Goal: Information Seeking & Learning: Find specific fact

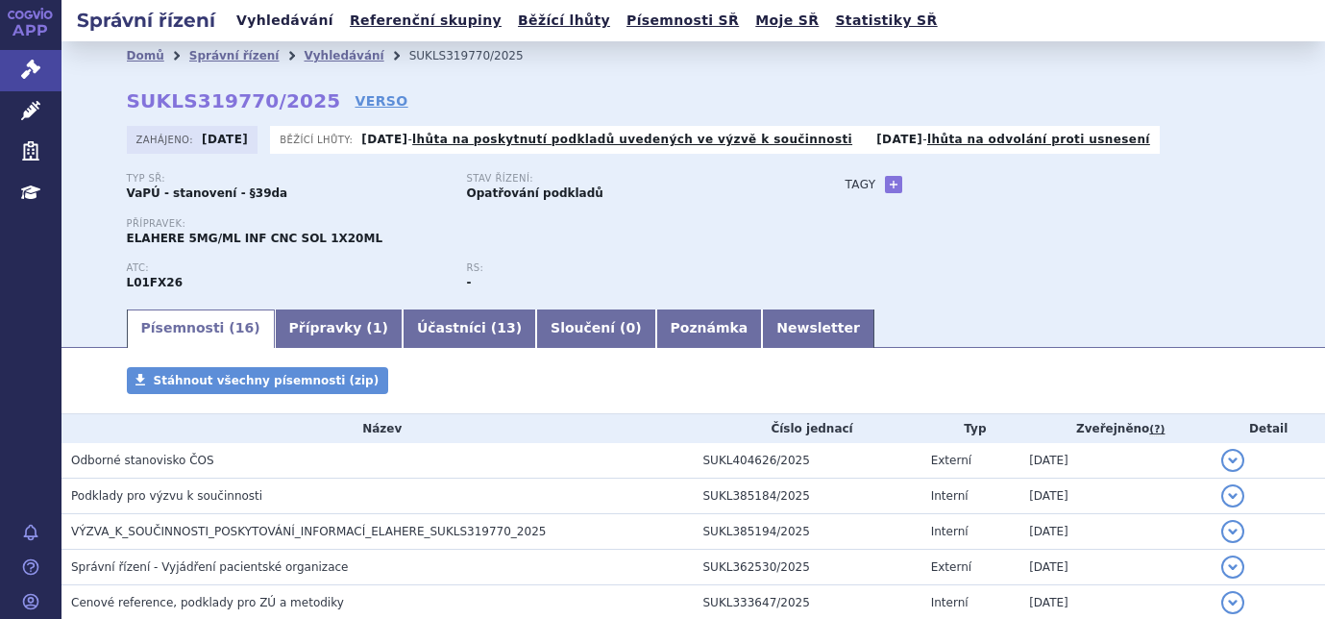
click at [241, 20] on link "Vyhledávání" at bounding box center [285, 21] width 109 height 26
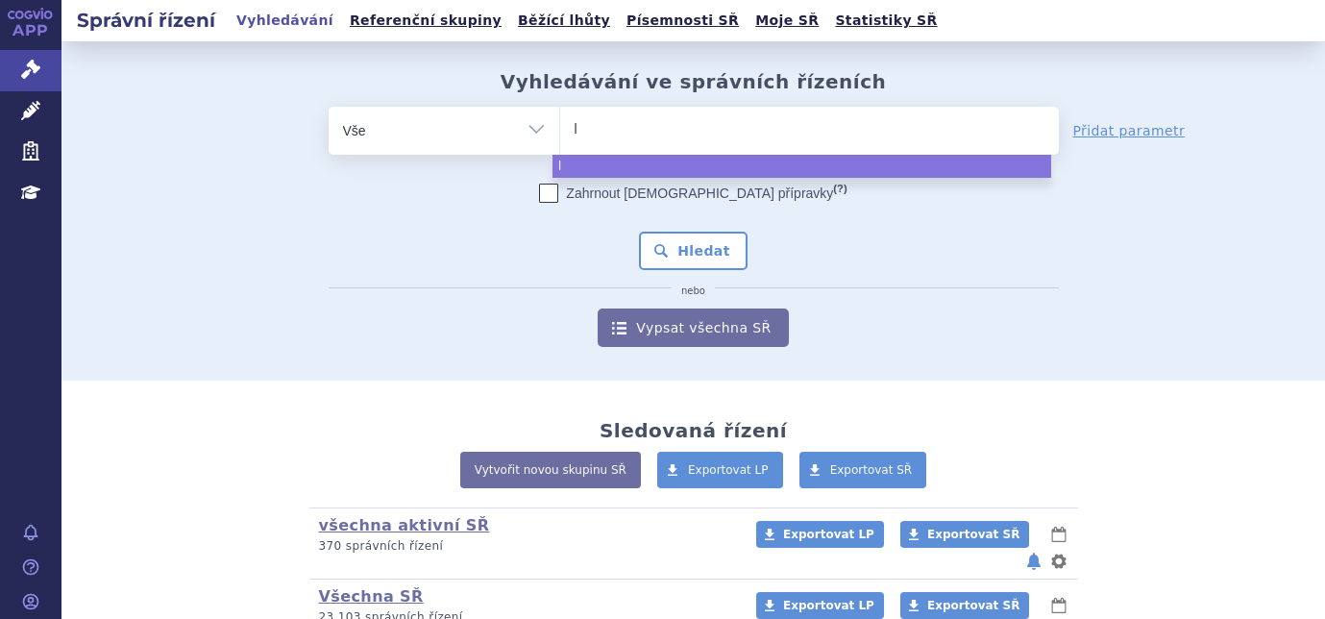
type input "le"
type input "leq"
type input "leqe"
click at [679, 137] on ul "leqe" at bounding box center [809, 127] width 499 height 40
click at [560, 137] on select "leqe" at bounding box center [559, 130] width 1 height 48
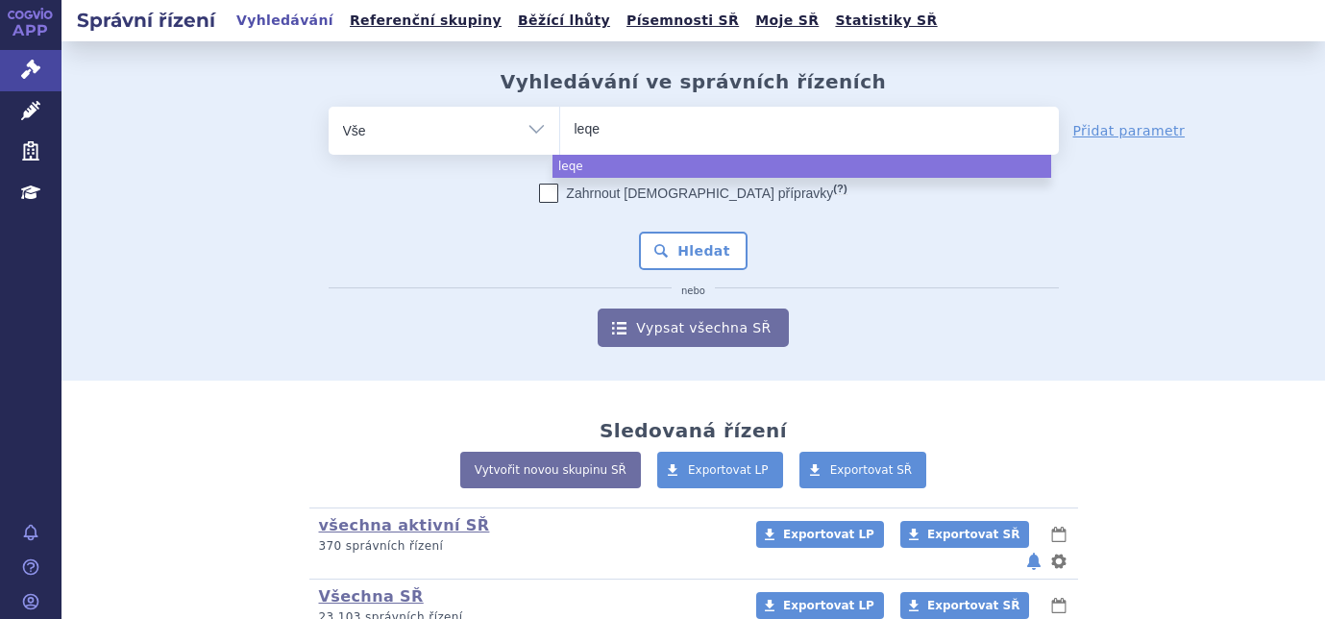
select select "leqe"
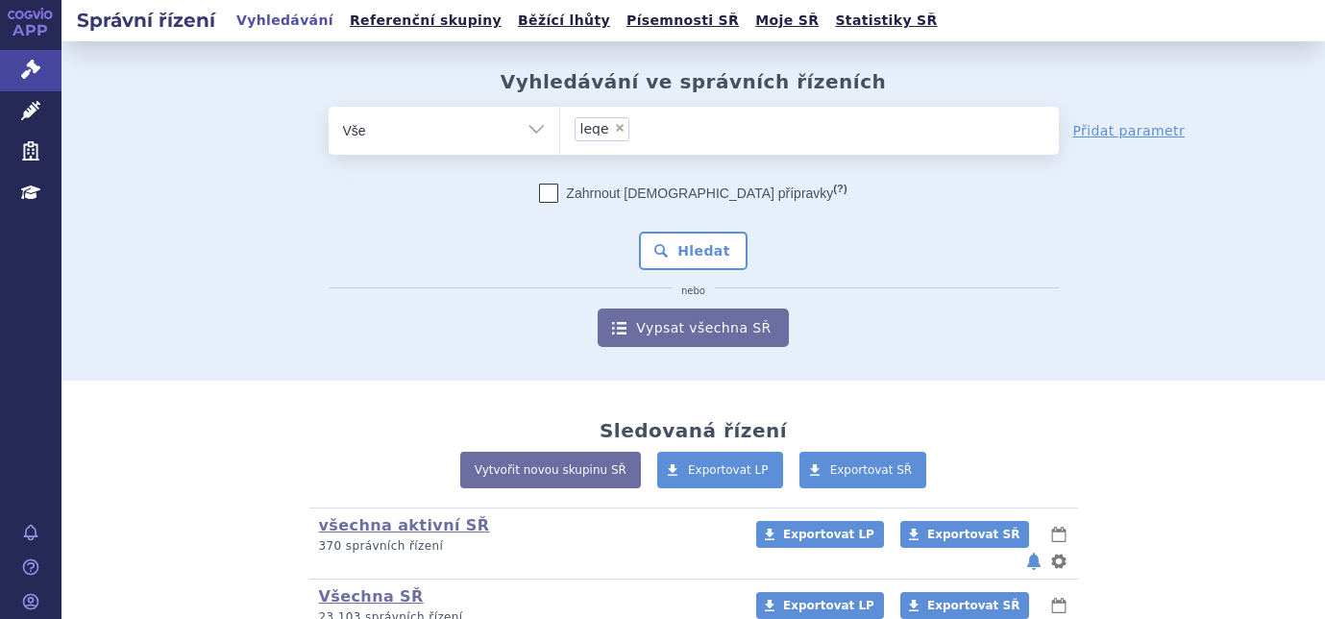
type input "leqe"
select select
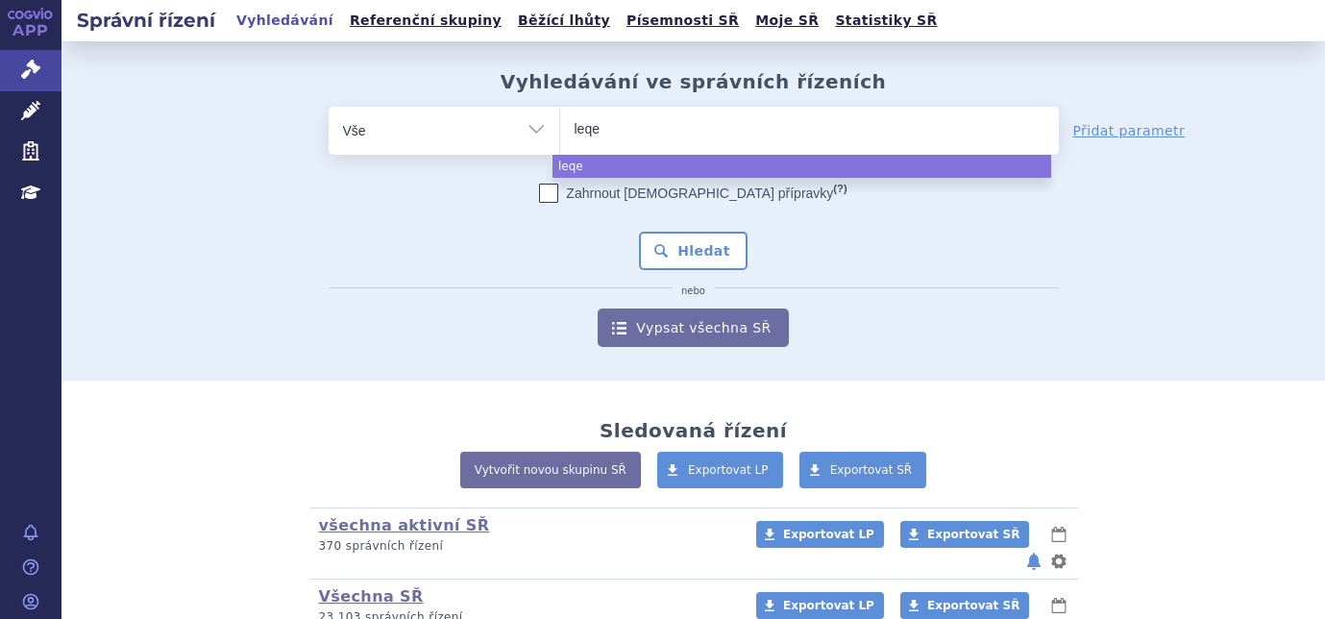
type input "leq"
type input "l"
type input "leq"
type input "leqe"
type input "leqemb"
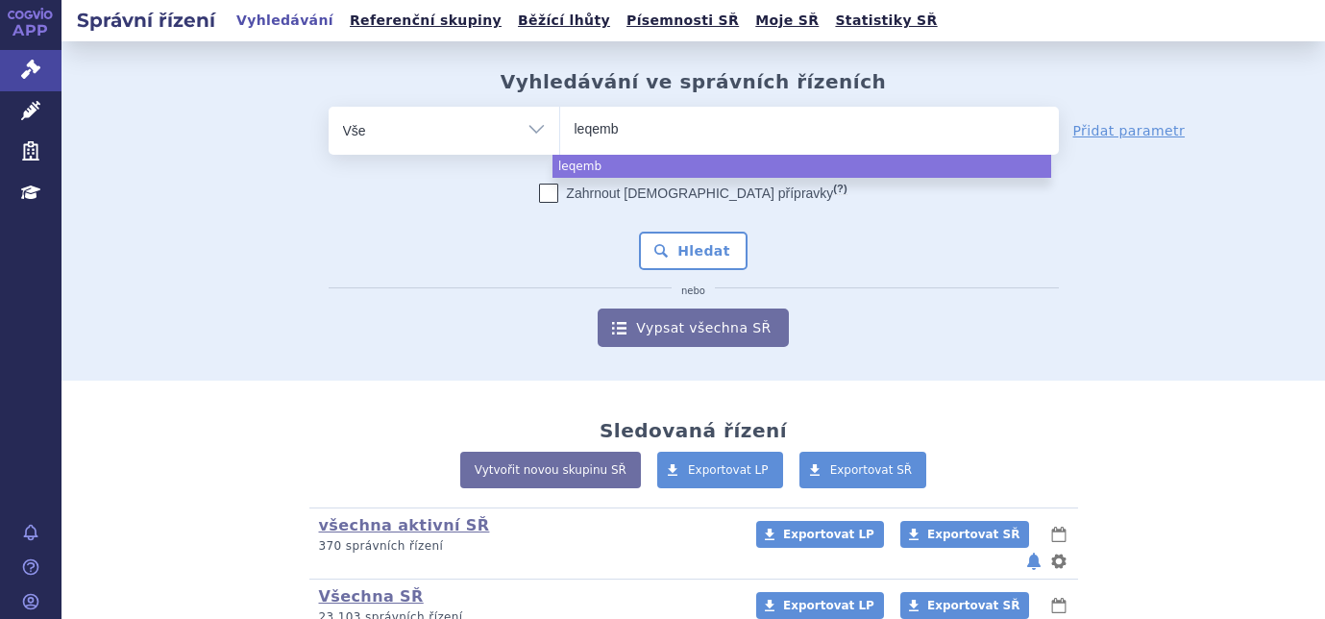
type input "leqembi"
select select "leqembi"
click at [637, 221] on div "Zahrnout bratrské přípravky (?) * Pozor, hledání dle vyhledávacího parametru In…" at bounding box center [694, 264] width 730 height 163
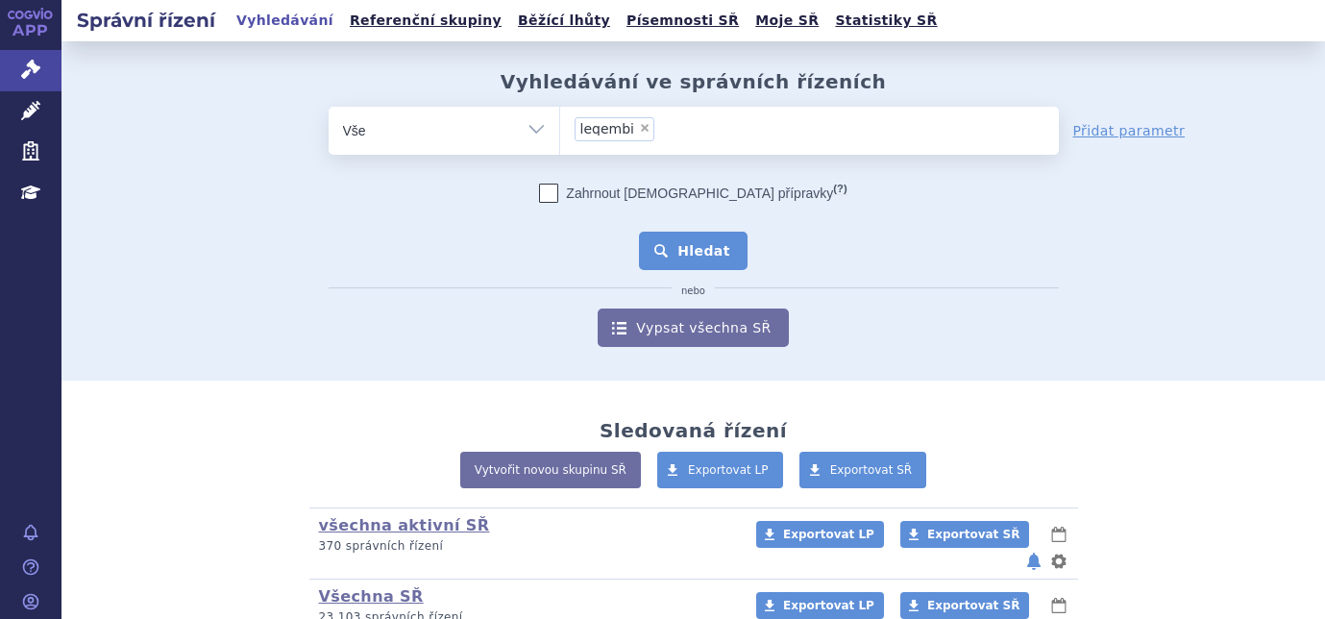
click at [657, 240] on button "Hledat" at bounding box center [693, 251] width 109 height 38
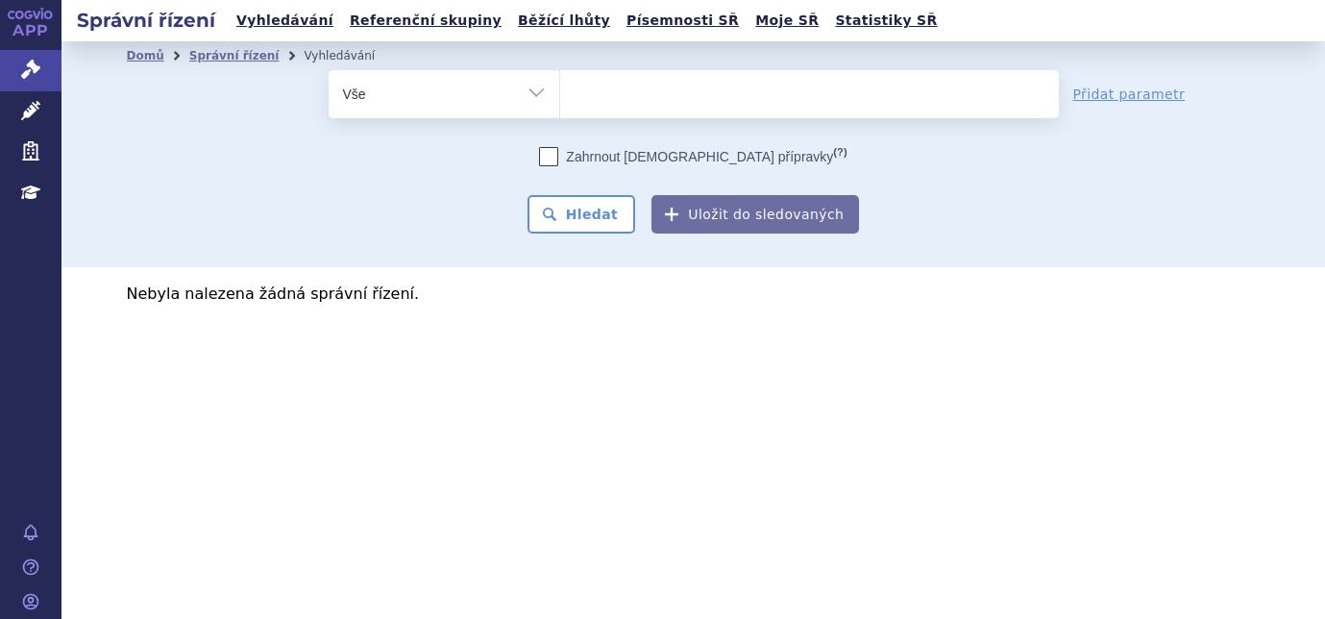
click at [641, 85] on ul at bounding box center [809, 90] width 499 height 40
click at [560, 85] on select "leqembi" at bounding box center [559, 93] width 1 height 48
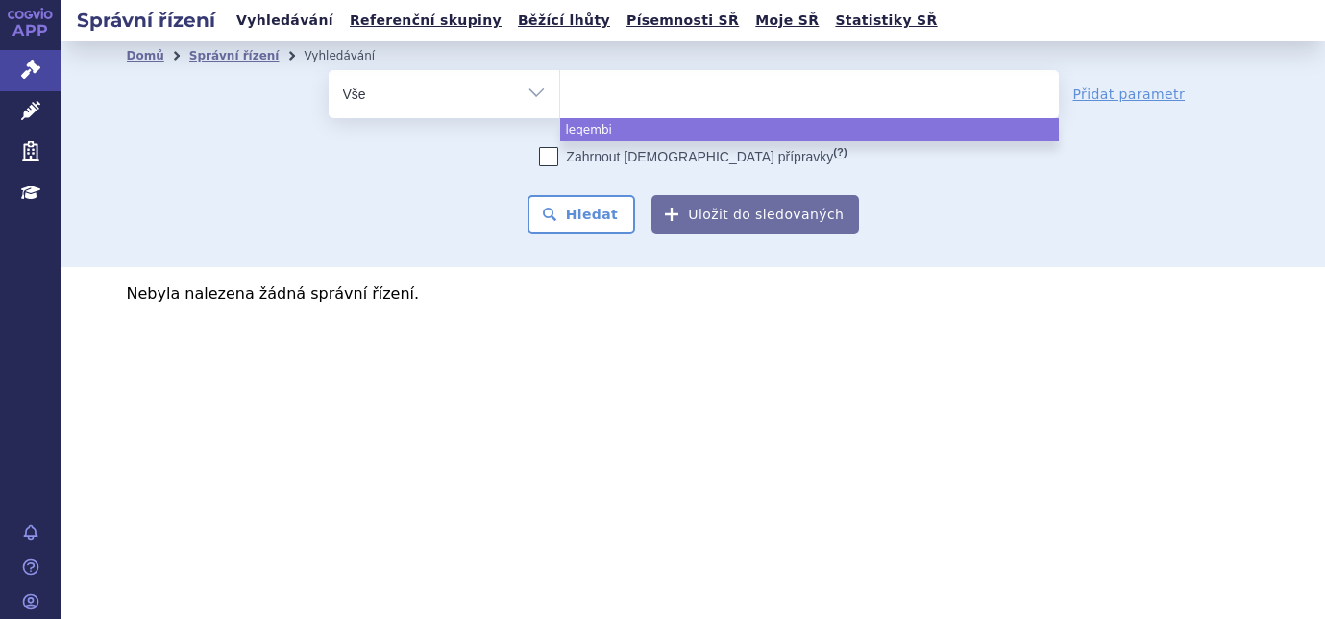
select select "leqembi"
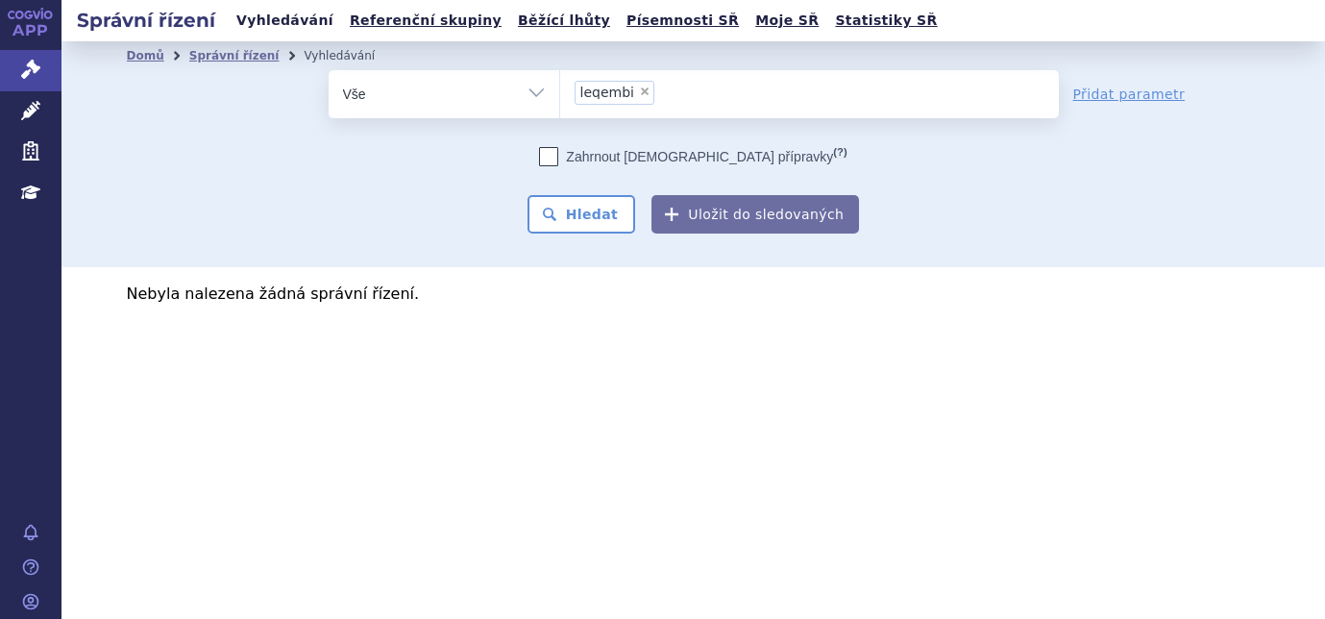
click at [242, 18] on link "Vyhledávání" at bounding box center [285, 21] width 109 height 26
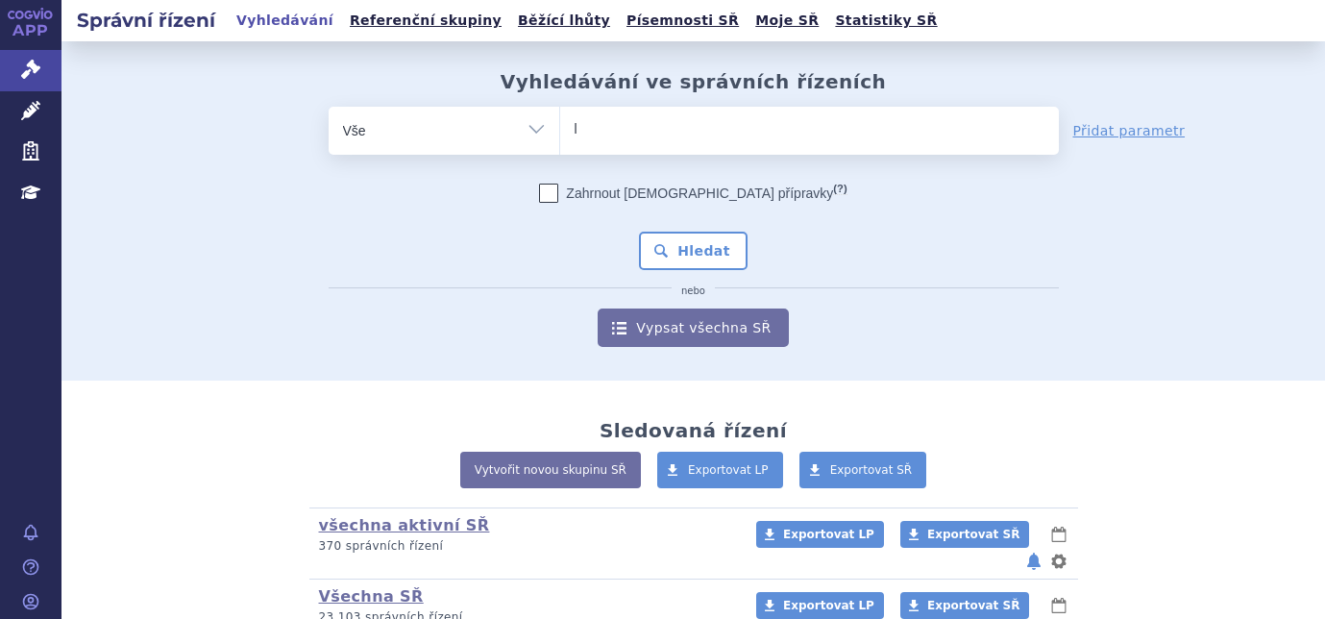
type input "le"
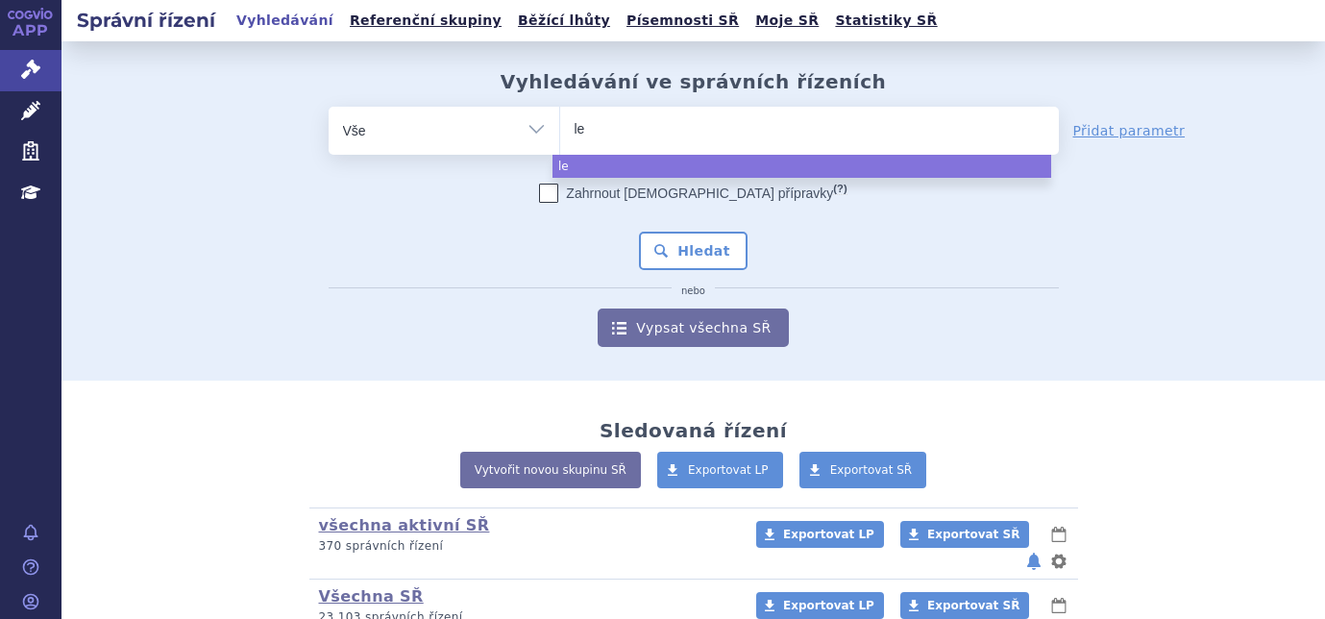
type input "leq"
type input "leqw"
type input "leqwm"
type input "leqwmb"
type input "leqw"
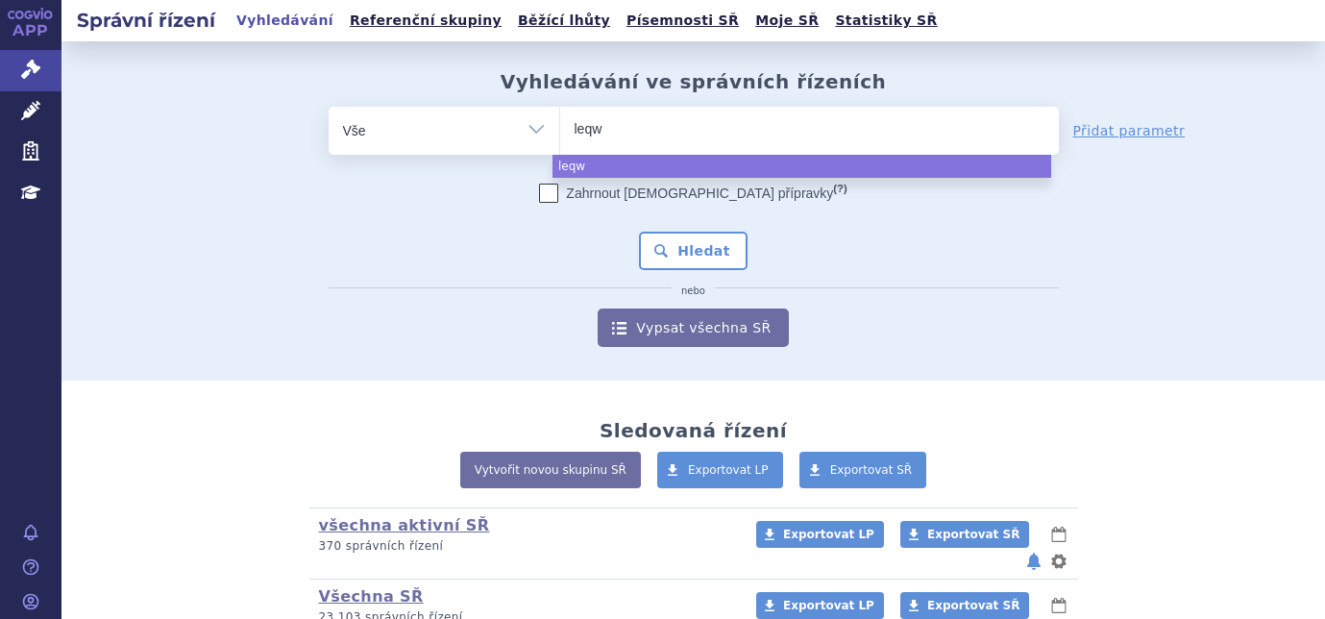
type input "leq"
type input "leqe"
type input "leqeb"
type input "leqe"
type input "leqem"
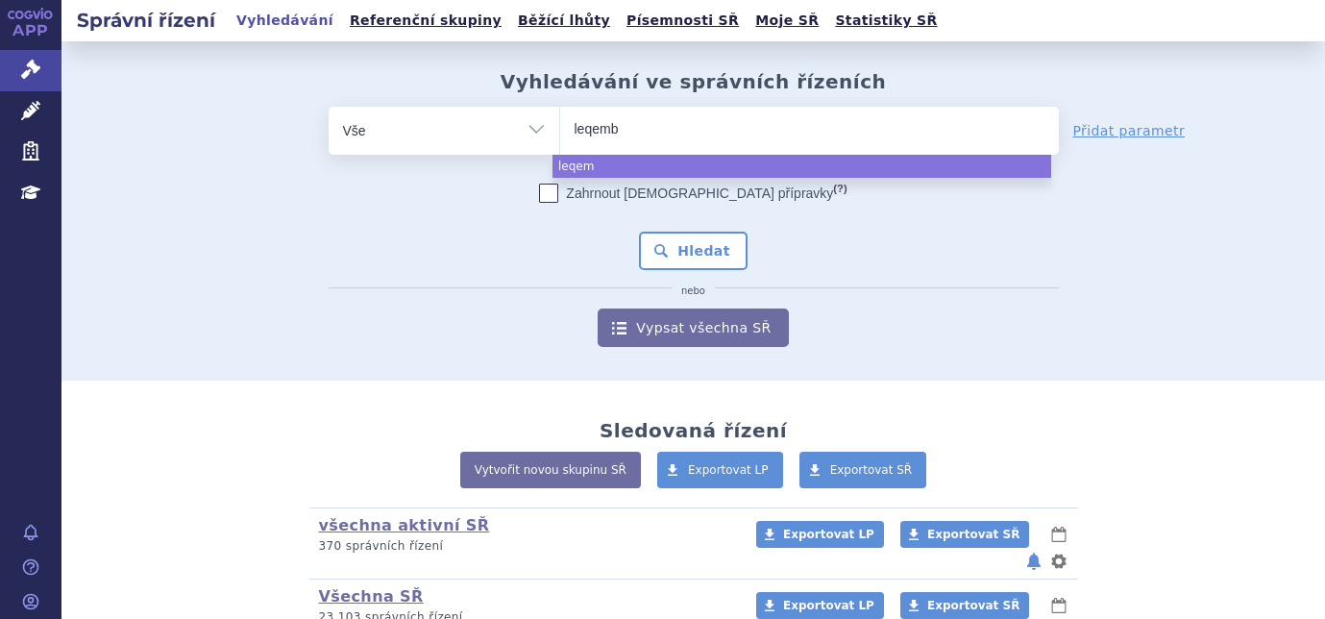
type input "leqembi"
select select "leqembi"
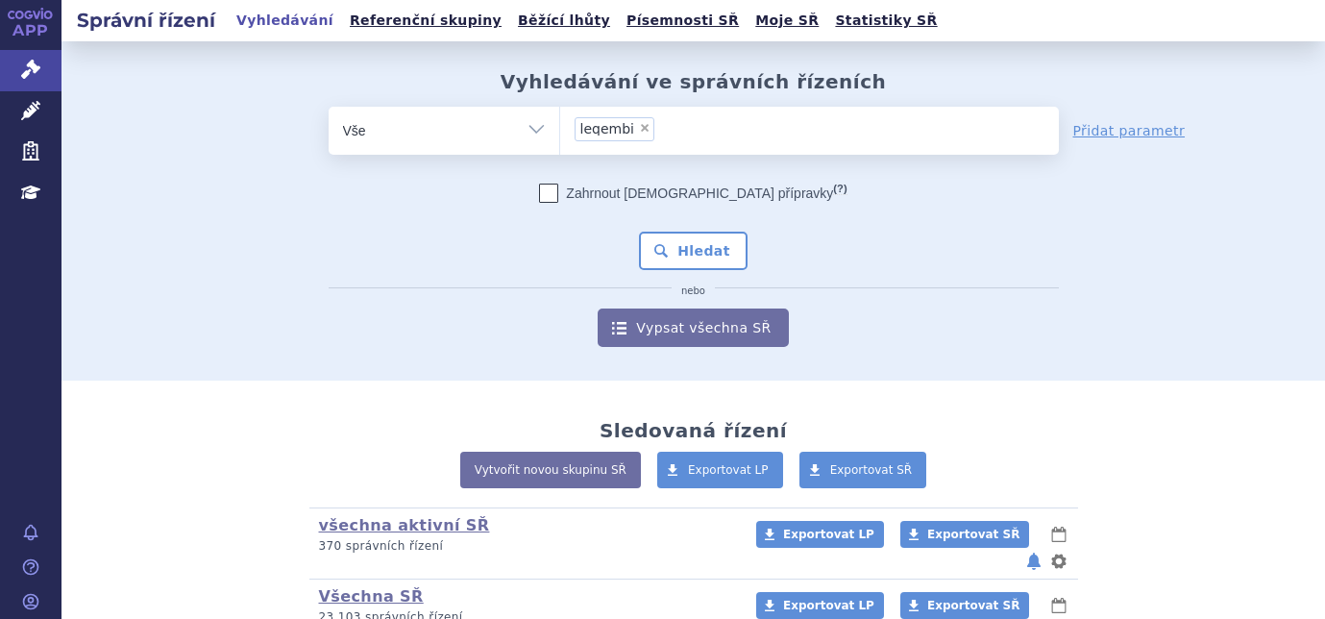
click at [663, 221] on div "Zahrnout bratrské přípravky (?) * Pozor, hledání dle vyhledávacího parametru In…" at bounding box center [694, 264] width 730 height 163
click at [661, 243] on button "Hledat" at bounding box center [693, 251] width 109 height 38
